Goal: Use online tool/utility: Use online tool/utility

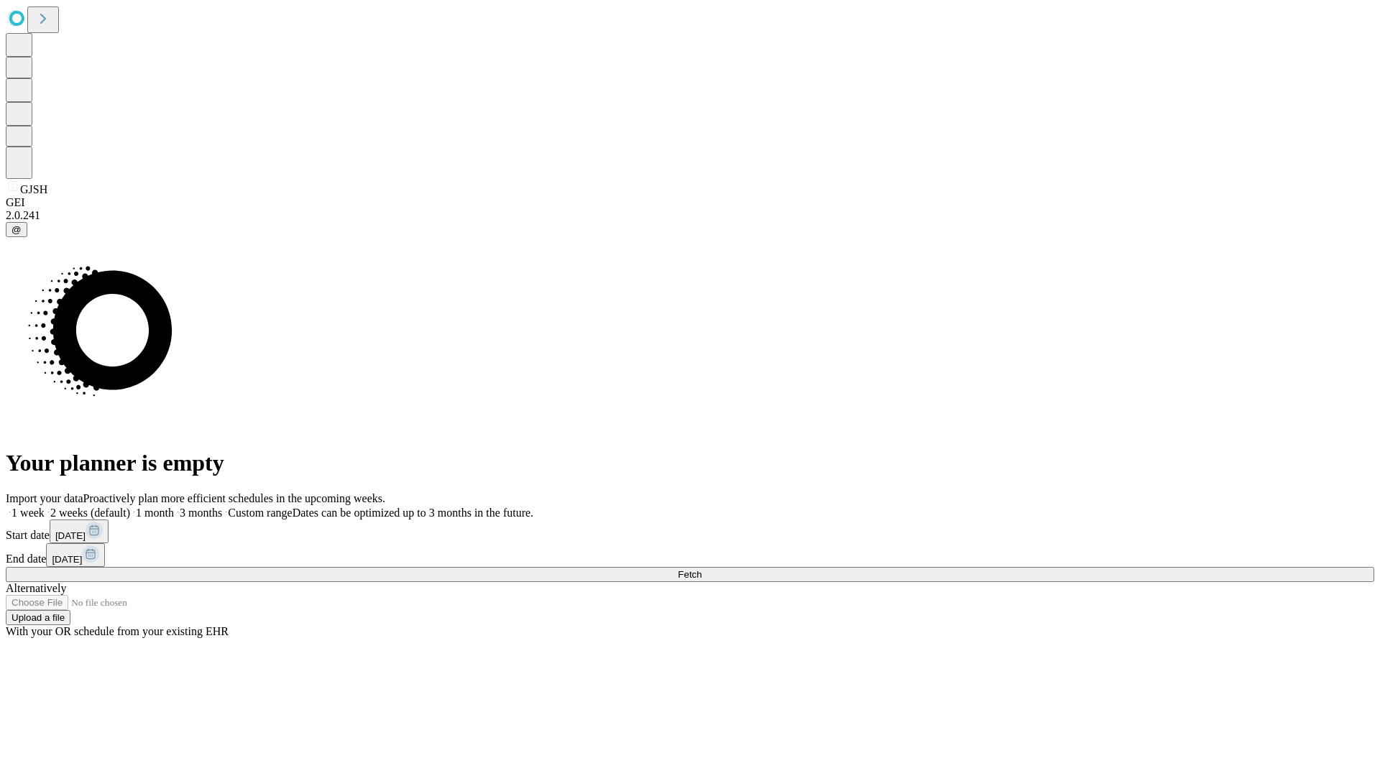
click at [701, 569] on span "Fetch" at bounding box center [690, 574] width 24 height 11
